Goal: Information Seeking & Learning: Learn about a topic

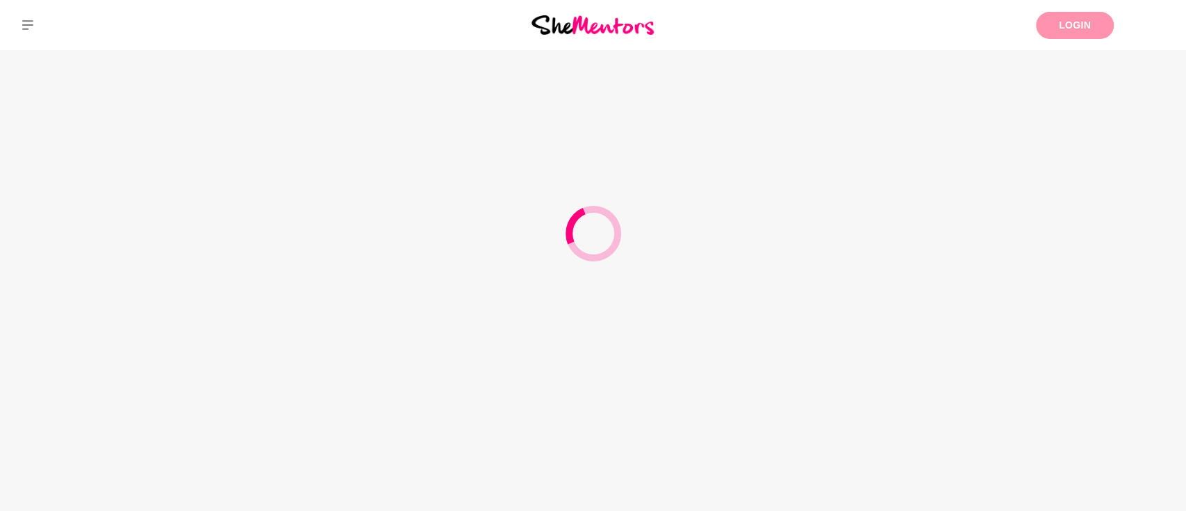
click at [1085, 36] on link "Login" at bounding box center [1075, 25] width 78 height 27
click at [1084, 33] on link "Login" at bounding box center [1075, 25] width 78 height 27
drag, startPoint x: 672, startPoint y: 311, endPoint x: 670, endPoint y: 234, distance: 76.4
click at [672, 311] on div at bounding box center [593, 255] width 1186 height 511
click at [1050, 22] on link "Login" at bounding box center [1075, 25] width 78 height 27
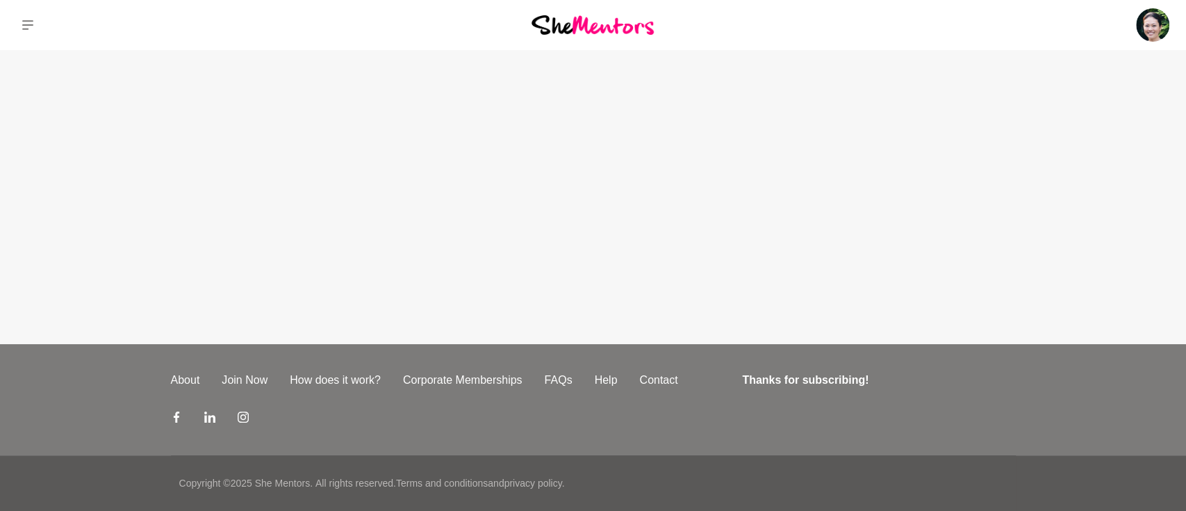
click at [1133, 35] on div "Dashboard Profile Saved Items Messages Bookings Reviews (7) Membership Logout D…" at bounding box center [988, 25] width 395 height 50
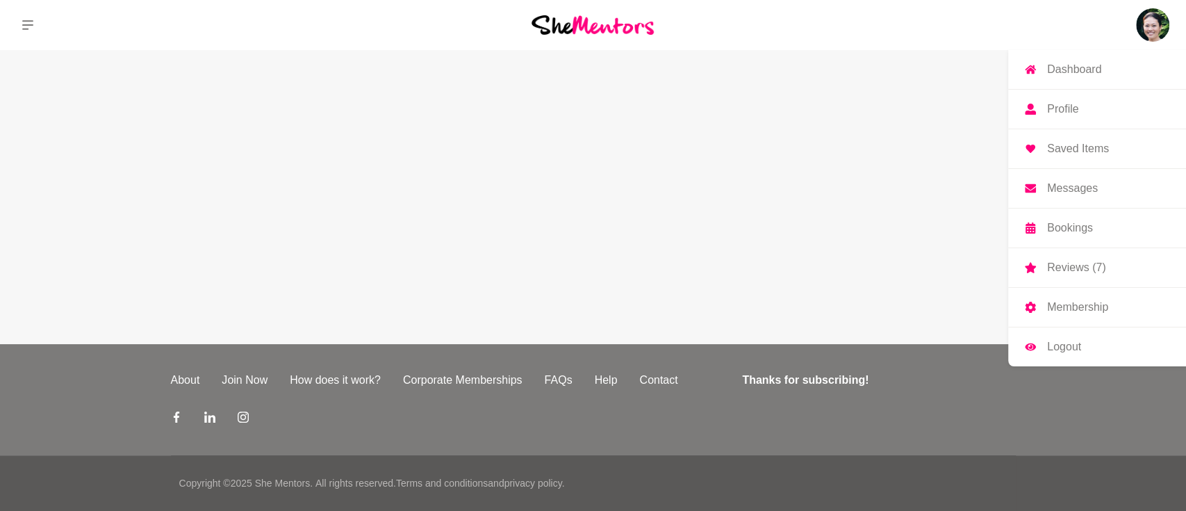
click at [1141, 29] on img at bounding box center [1152, 24] width 33 height 33
click at [1039, 303] on link "Membership" at bounding box center [1097, 307] width 178 height 39
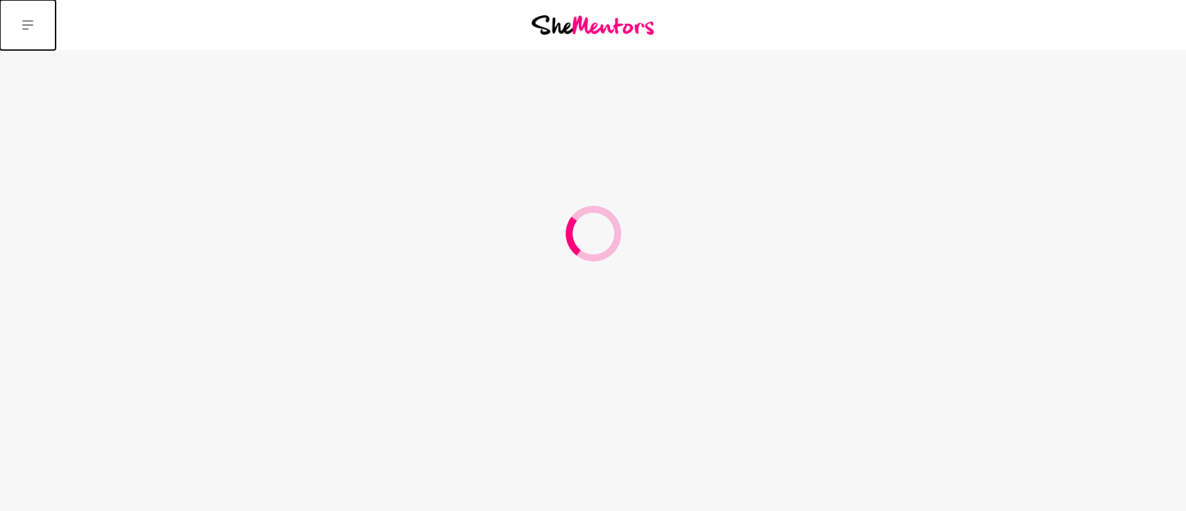
click at [22, 25] on icon at bounding box center [27, 25] width 11 height 10
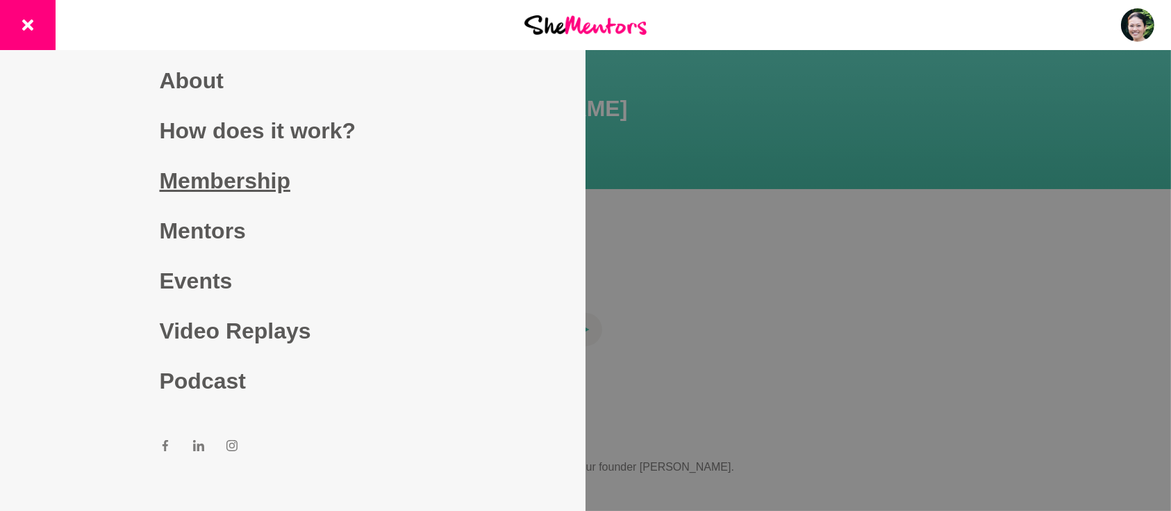
click at [217, 181] on section "Hi [PERSON_NAME] Welcome back to She Mentors!" at bounding box center [585, 119] width 1171 height 139
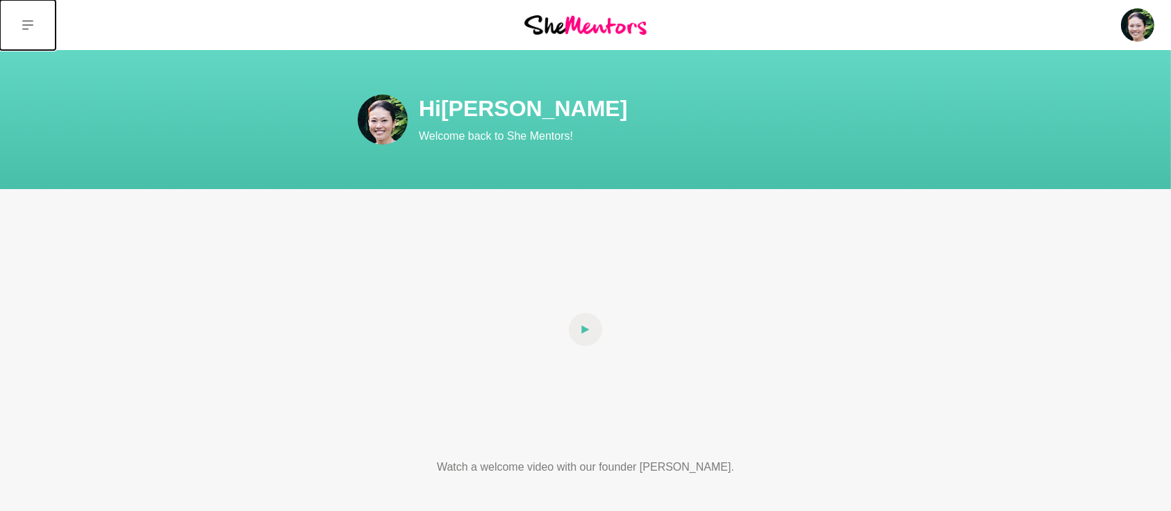
click at [28, 19] on icon at bounding box center [27, 24] width 11 height 11
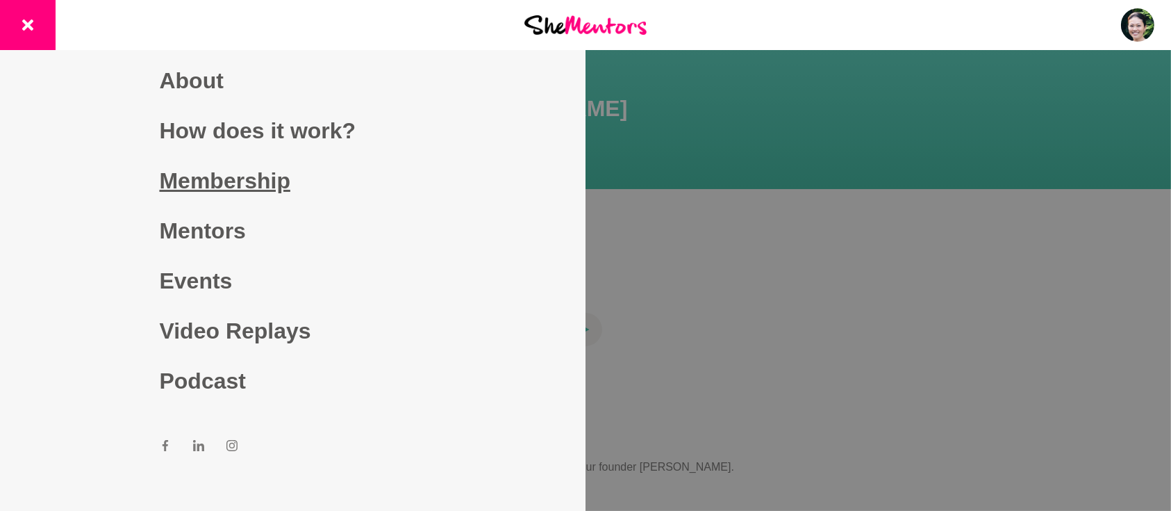
click at [184, 186] on link "Membership" at bounding box center [293, 181] width 267 height 50
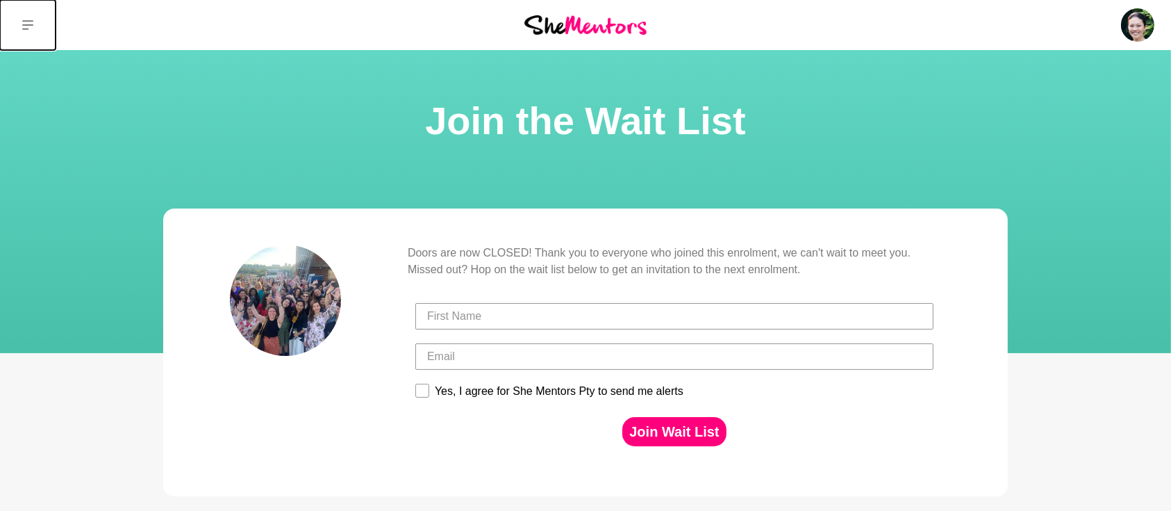
click at [28, 19] on icon at bounding box center [27, 24] width 11 height 11
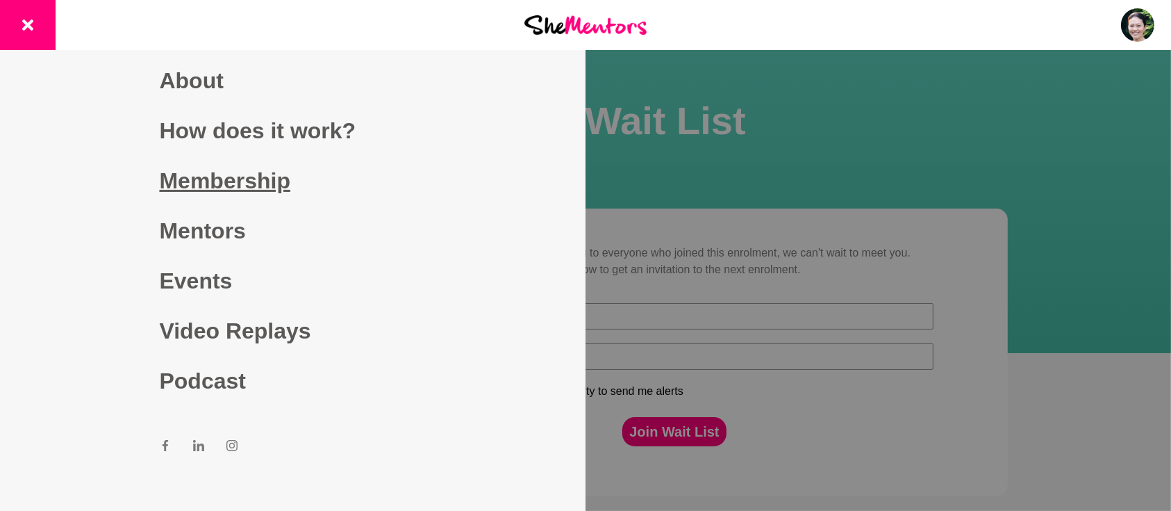
click at [170, 180] on link "Membership" at bounding box center [293, 181] width 267 height 50
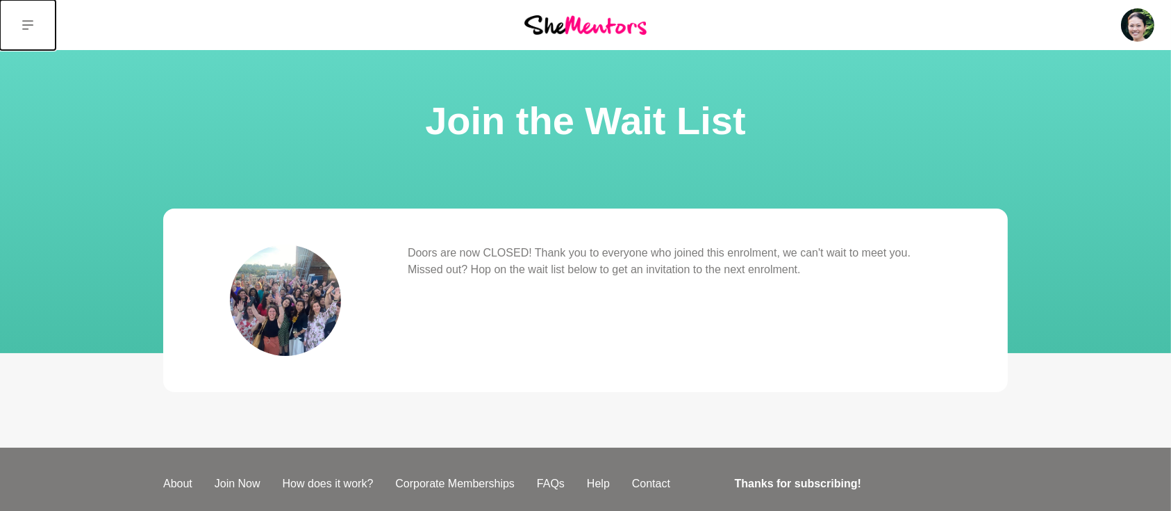
click at [30, 25] on icon at bounding box center [27, 25] width 11 height 10
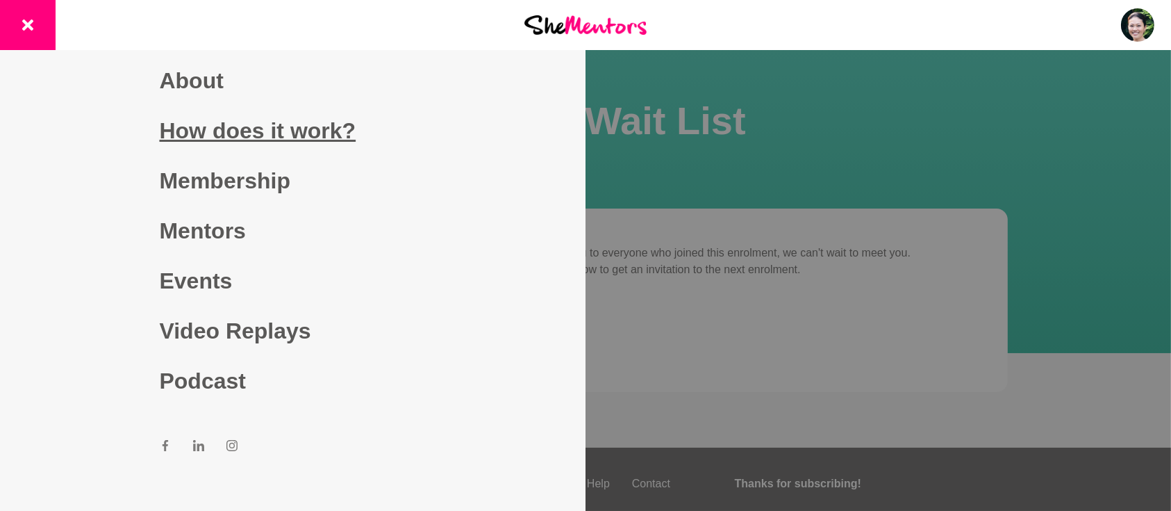
click at [178, 124] on link "How does it work?" at bounding box center [293, 131] width 267 height 50
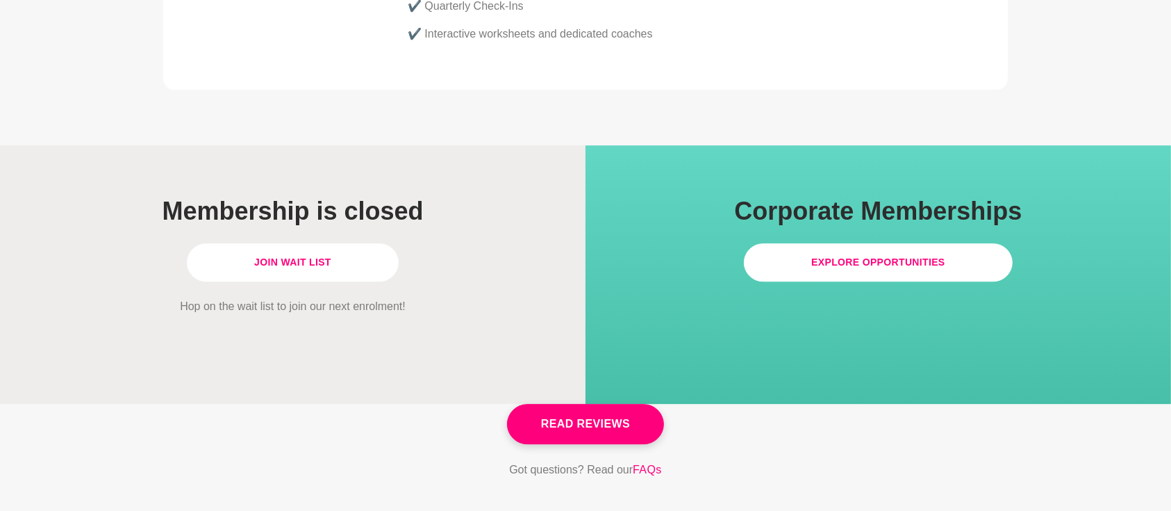
scroll to position [3890, 0]
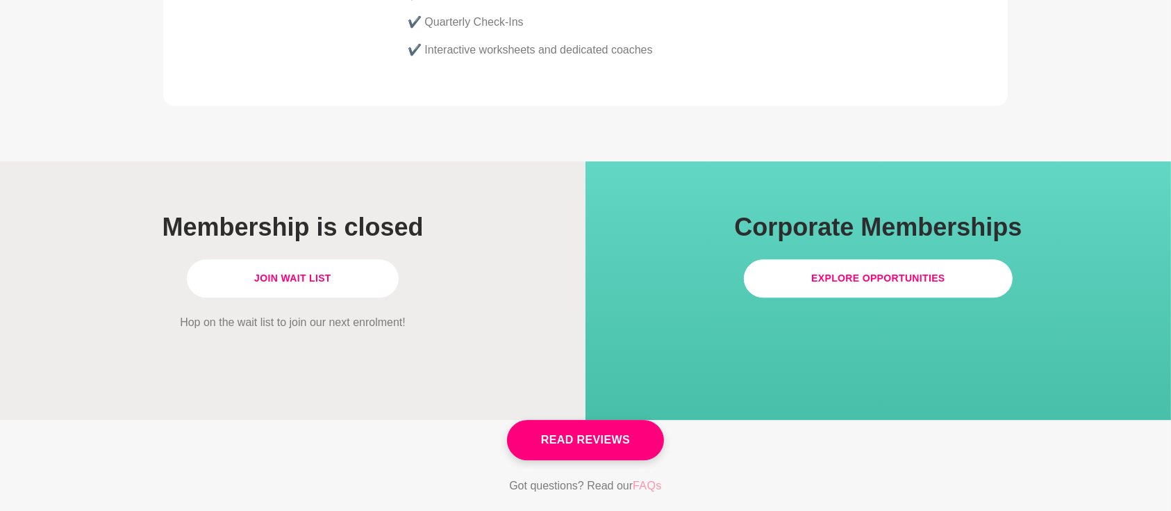
click at [653, 477] on link "FAQs" at bounding box center [647, 486] width 29 height 18
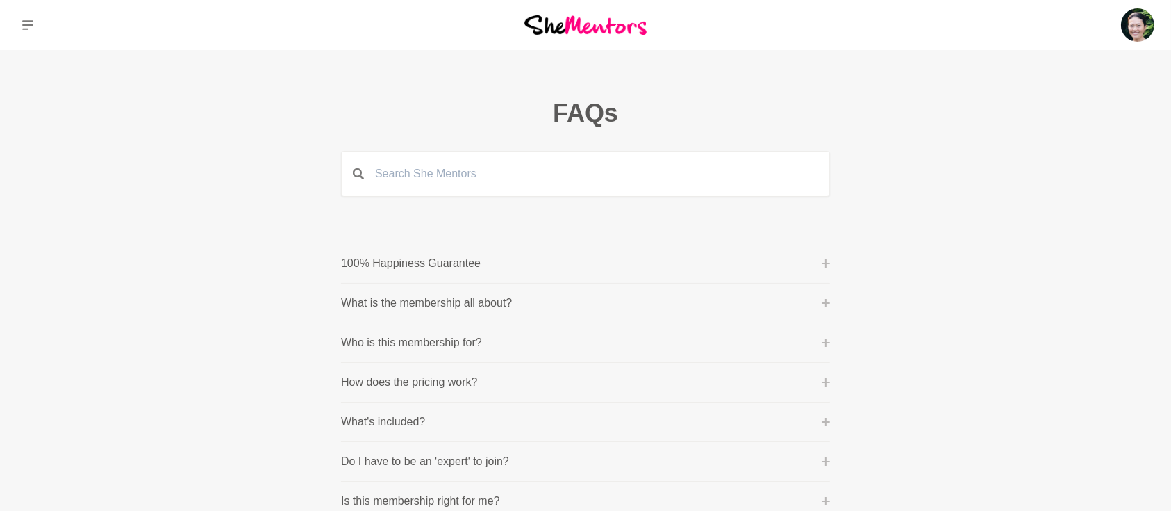
click at [457, 375] on p "How does the pricing work?" at bounding box center [409, 382] width 137 height 17
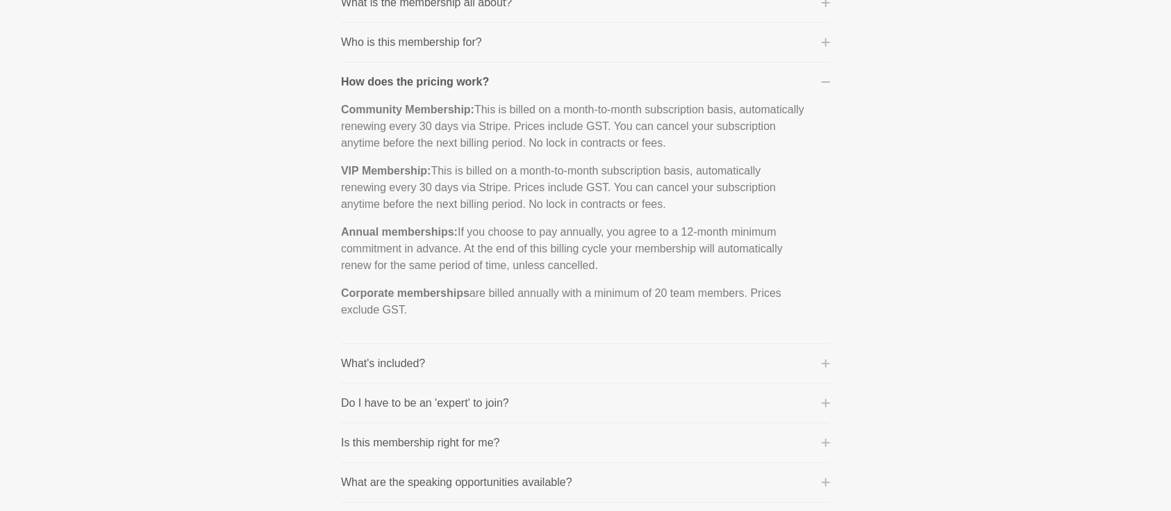
scroll to position [370, 0]
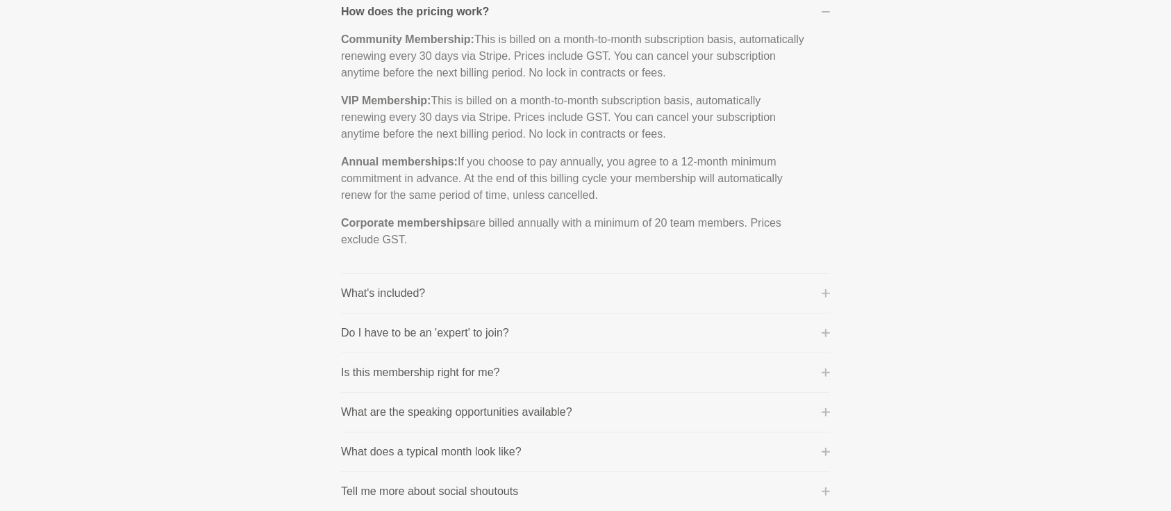
click at [399, 295] on p "What's included?" at bounding box center [383, 293] width 84 height 17
